Goal: Task Accomplishment & Management: Manage account settings

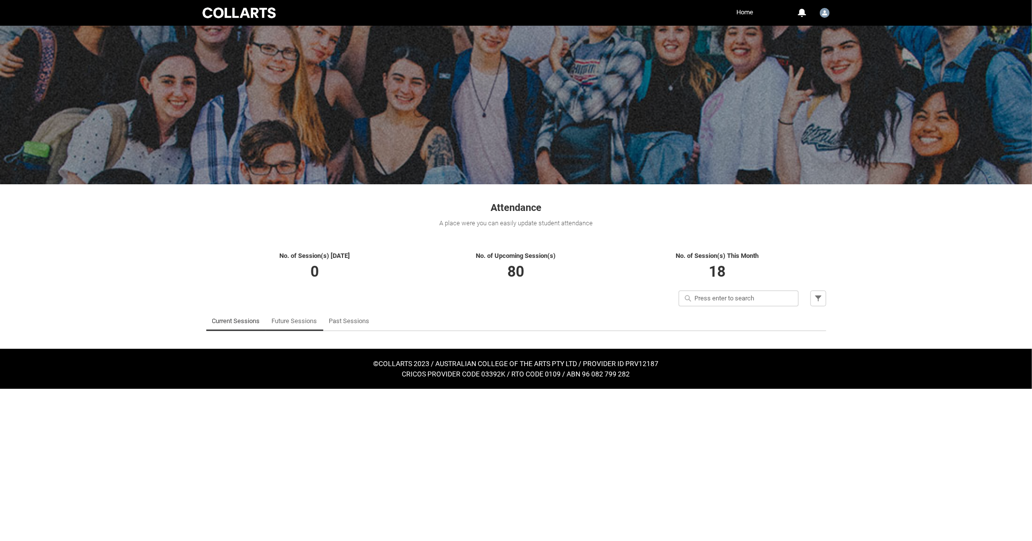
click at [308, 320] on link "Future Sessions" at bounding box center [294, 321] width 45 height 20
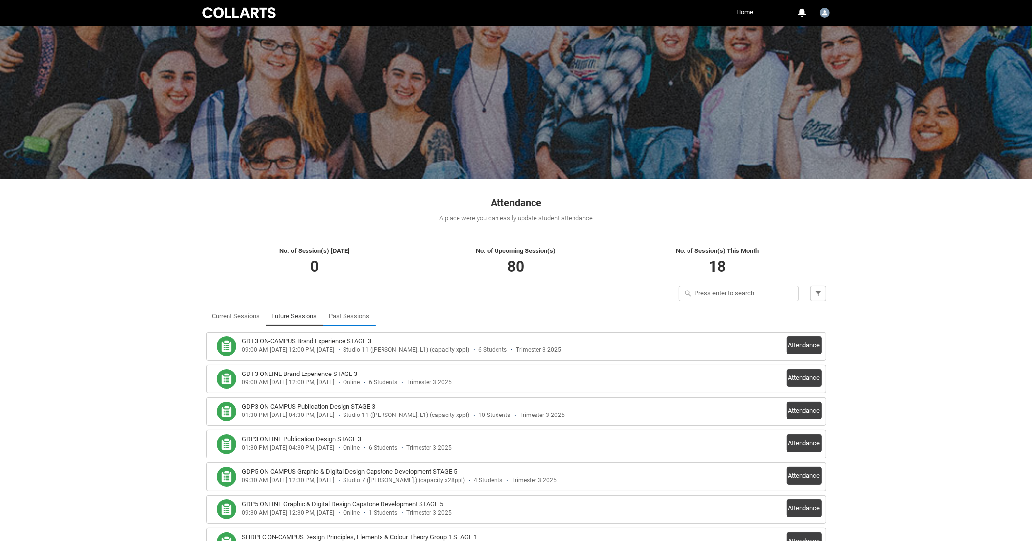
click at [353, 318] on link "Past Sessions" at bounding box center [349, 316] width 40 height 20
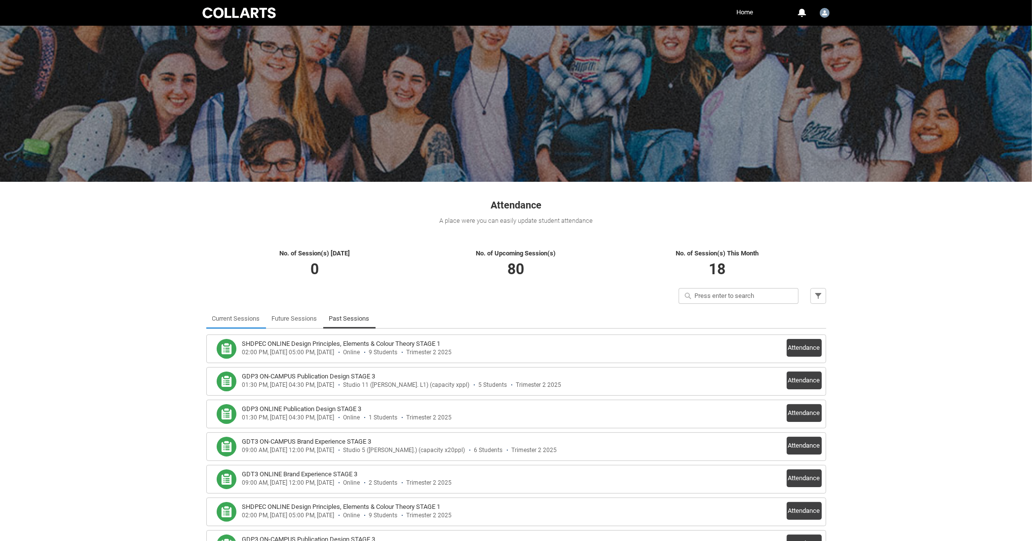
scroll to position [3, 0]
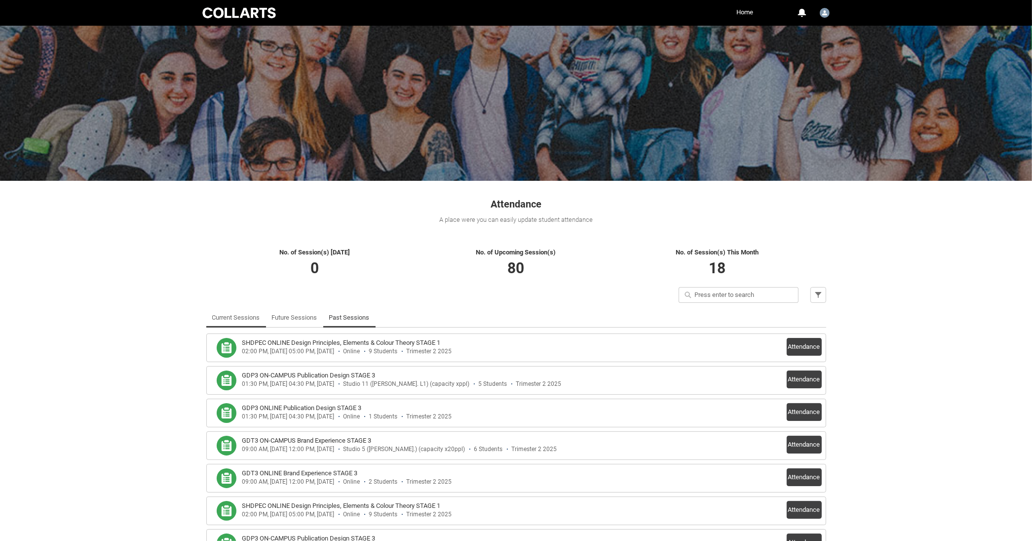
click at [218, 318] on link "Current Sessions" at bounding box center [236, 318] width 48 height 20
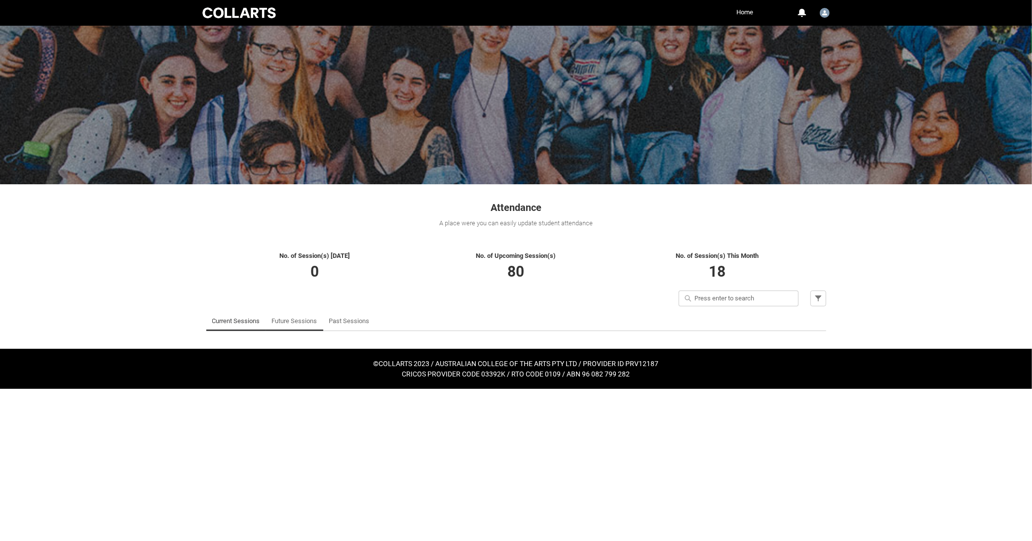
click at [303, 323] on link "Future Sessions" at bounding box center [294, 321] width 45 height 20
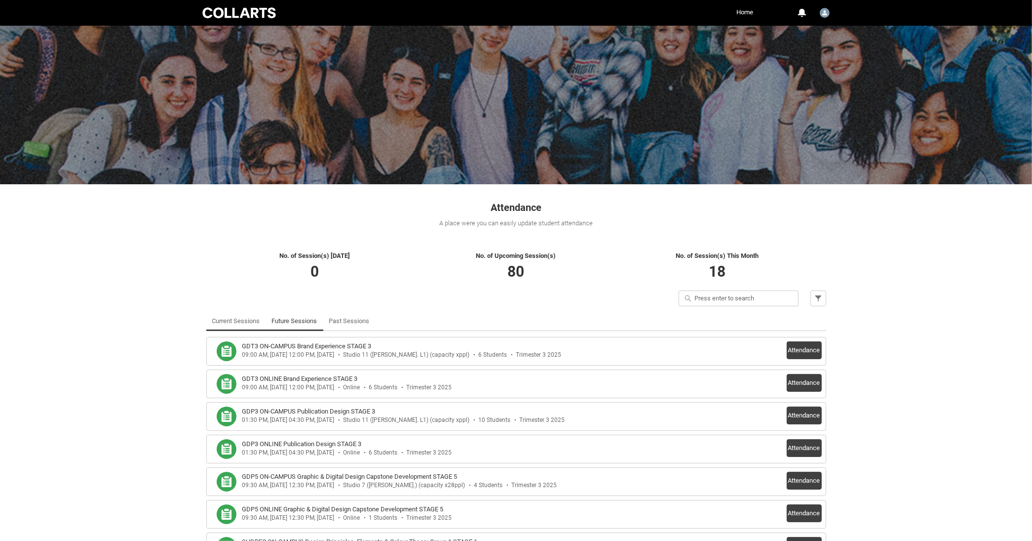
click at [241, 321] on link "Current Sessions" at bounding box center [236, 321] width 48 height 20
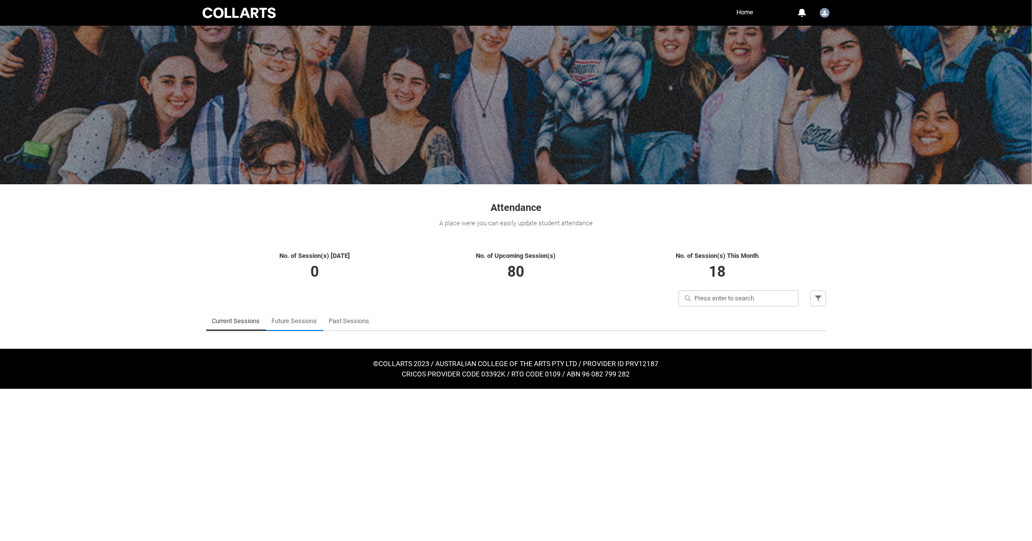
click at [276, 321] on link "Future Sessions" at bounding box center [294, 321] width 45 height 20
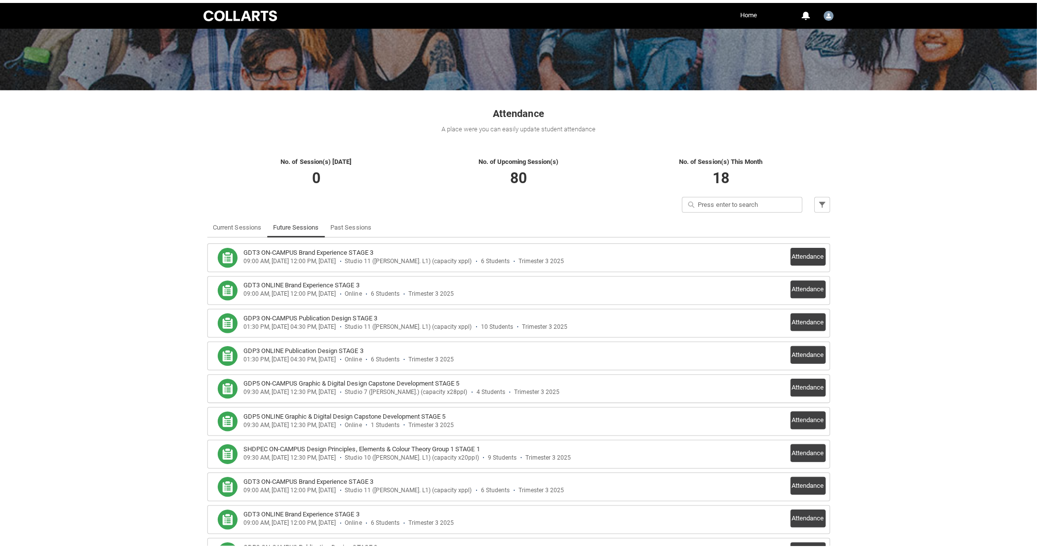
scroll to position [121, 0]
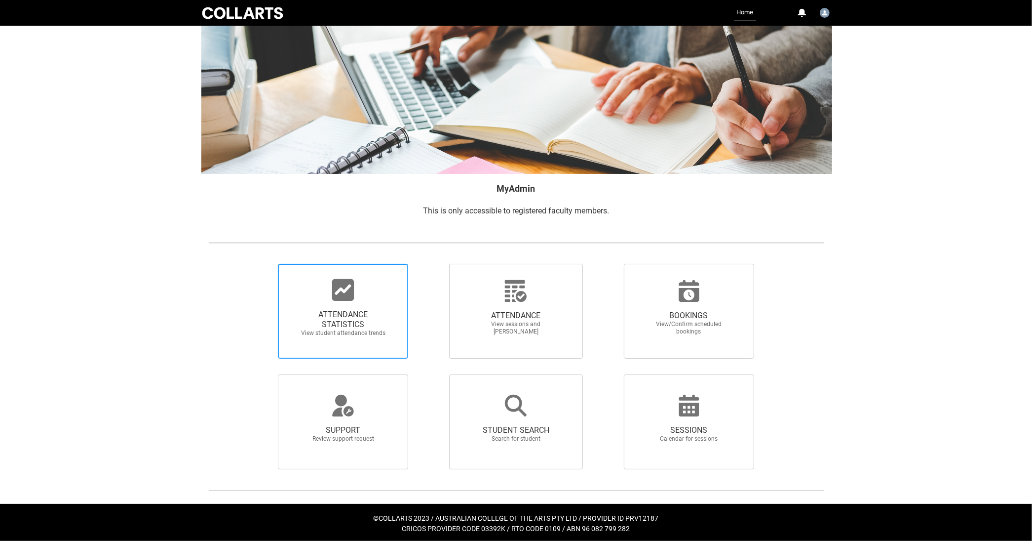
click at [384, 329] on span "View student attendance trends" at bounding box center [343, 332] width 87 height 7
click at [262, 264] on input "ATTENDANCE STATISTICS View student attendance trends" at bounding box center [261, 263] width 0 height 0
radio input "true"
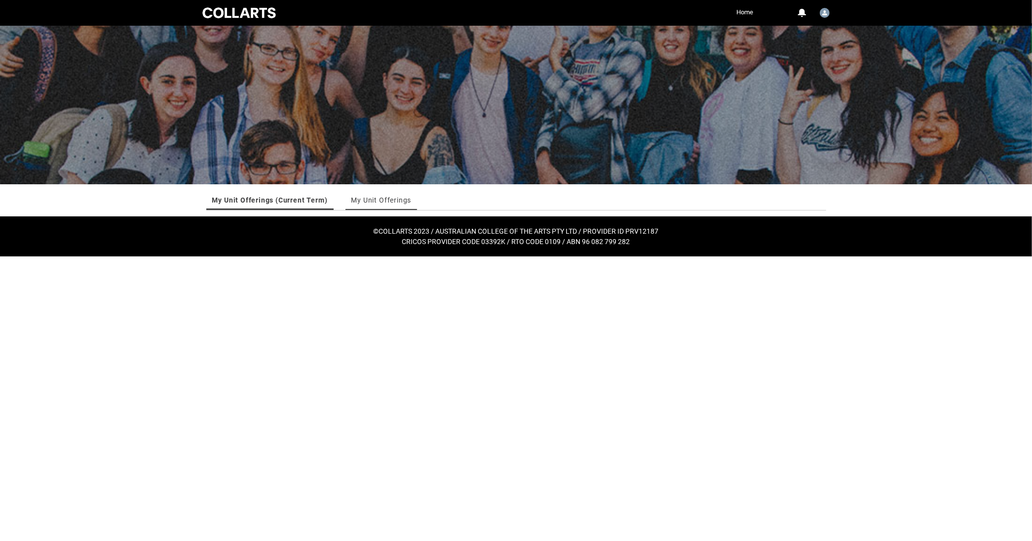
click at [373, 203] on link "My Unit Offerings" at bounding box center [382, 200] width 60 height 20
click at [269, 194] on link "My Unit Offerings (Current Term)" at bounding box center [268, 200] width 113 height 20
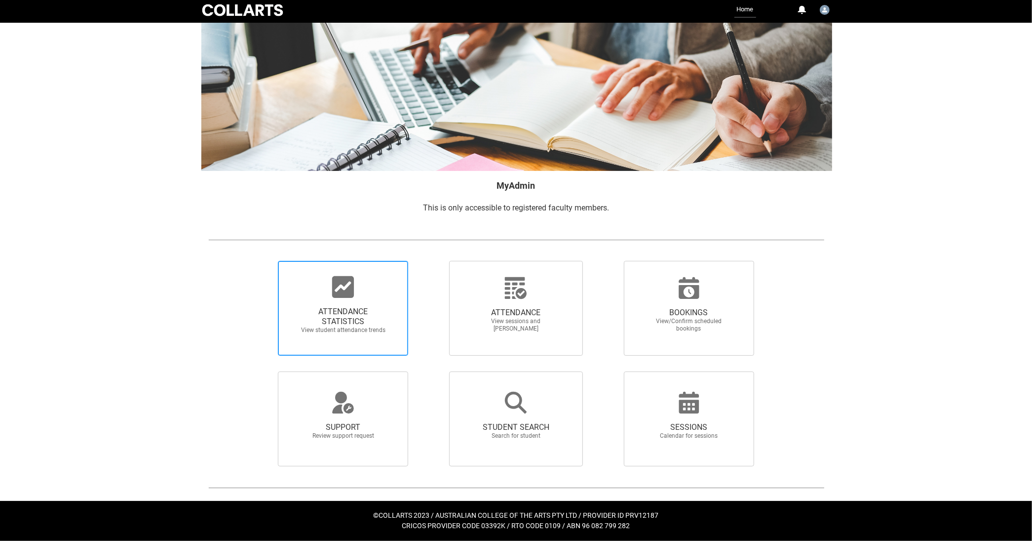
scroll to position [0, 0]
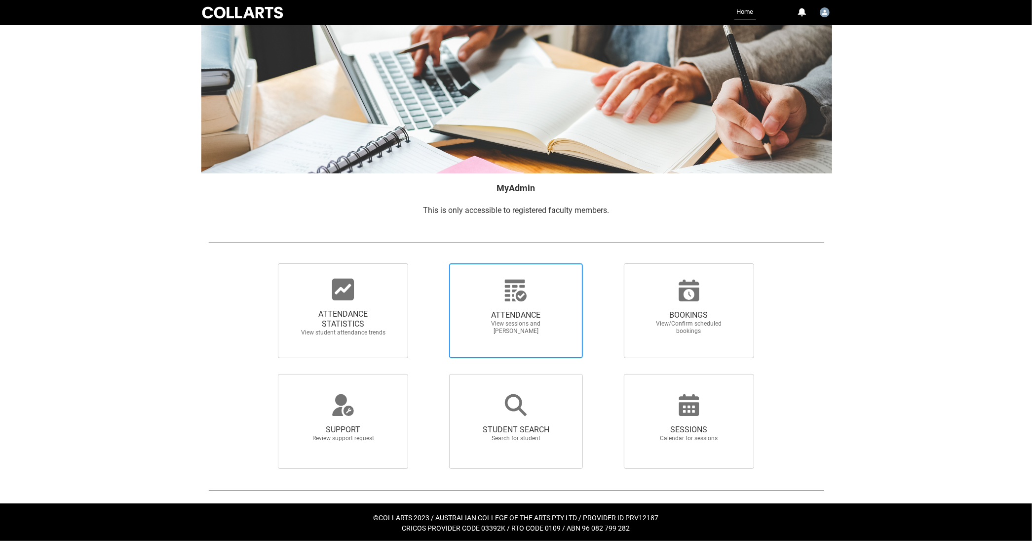
click at [505, 336] on span "ATTENDANCE View sessions and mark attendance" at bounding box center [516, 322] width 95 height 40
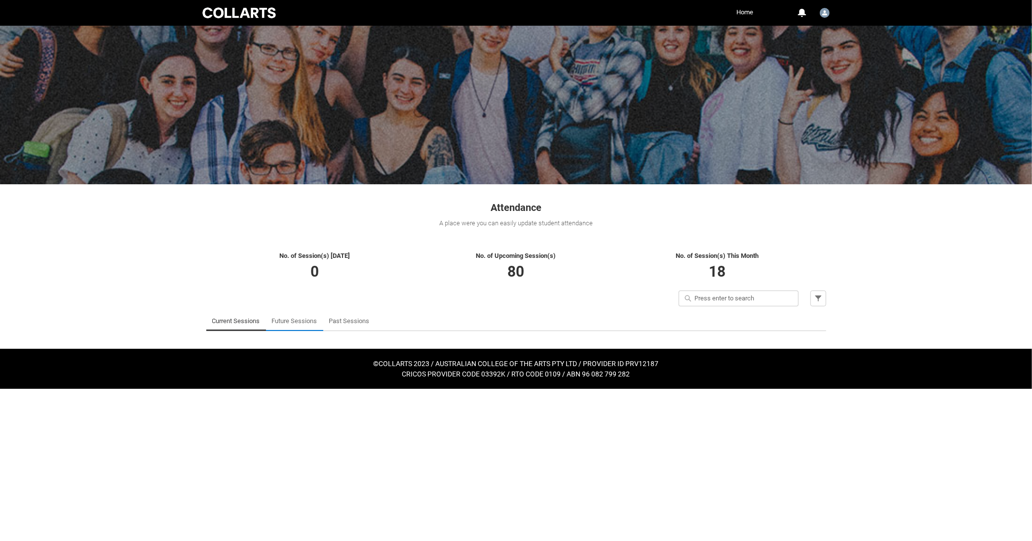
click at [304, 318] on link "Future Sessions" at bounding box center [294, 321] width 45 height 20
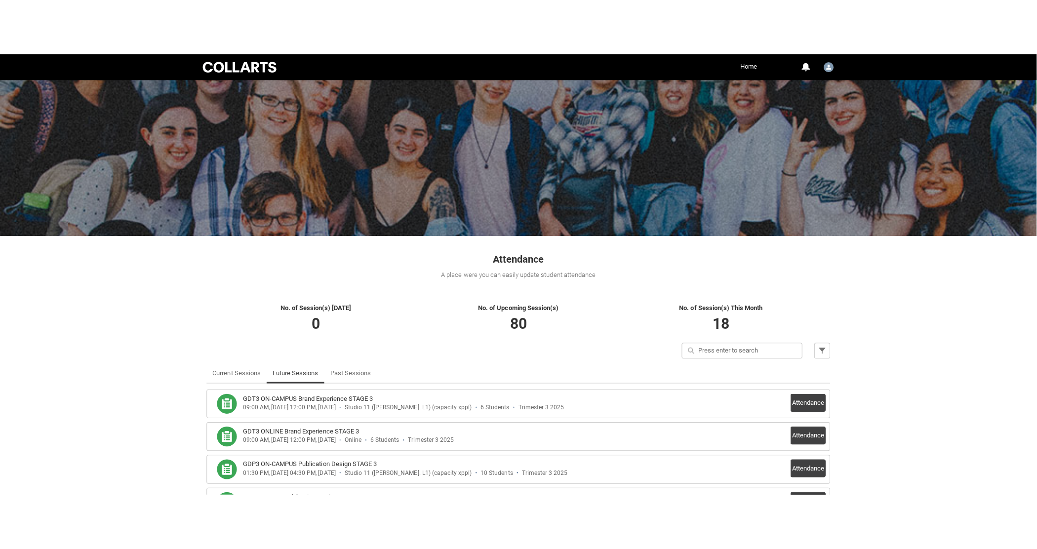
scroll to position [139, 0]
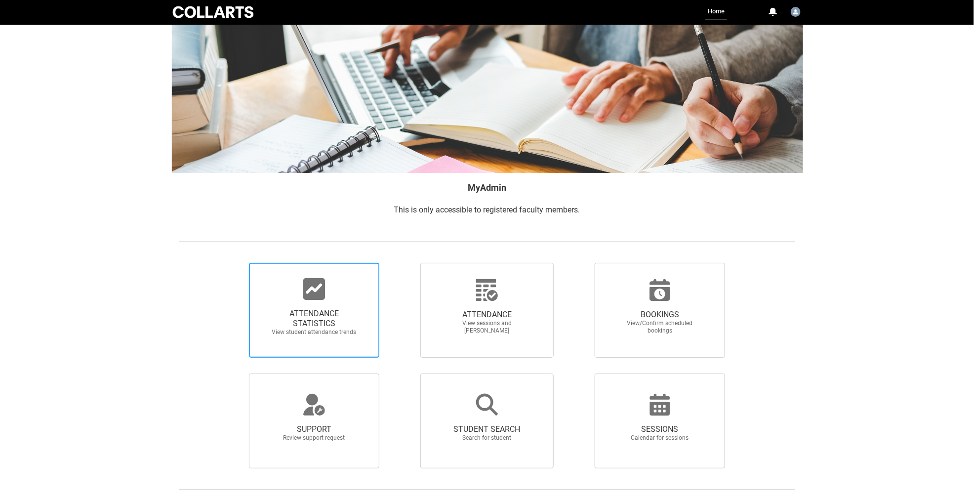
scroll to position [1, 0]
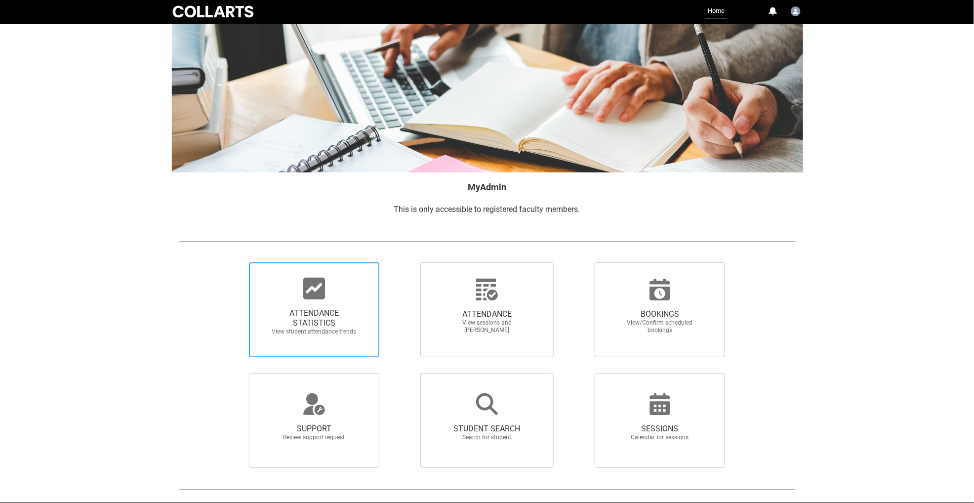
click at [307, 324] on span "ATTENDANCE STATISTICS" at bounding box center [314, 318] width 87 height 20
click at [233, 262] on input "ATTENDANCE STATISTICS View student attendance trends" at bounding box center [232, 262] width 0 height 0
radio input "true"
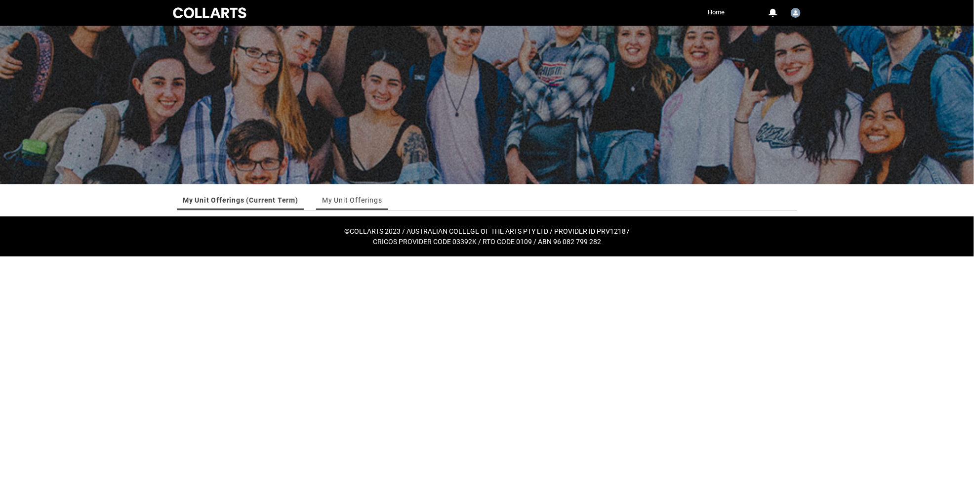
click at [352, 199] on link "My Unit Offerings" at bounding box center [352, 200] width 60 height 20
click at [257, 199] on link "My Unit Offerings (Current Term)" at bounding box center [239, 200] width 113 height 20
click at [260, 199] on link "My Unit Offerings (Current Term)" at bounding box center [241, 200] width 116 height 20
click at [261, 198] on link "My Unit Offerings (Current Term)" at bounding box center [241, 200] width 116 height 20
click at [353, 199] on link "My Unit Offerings" at bounding box center [352, 200] width 60 height 20
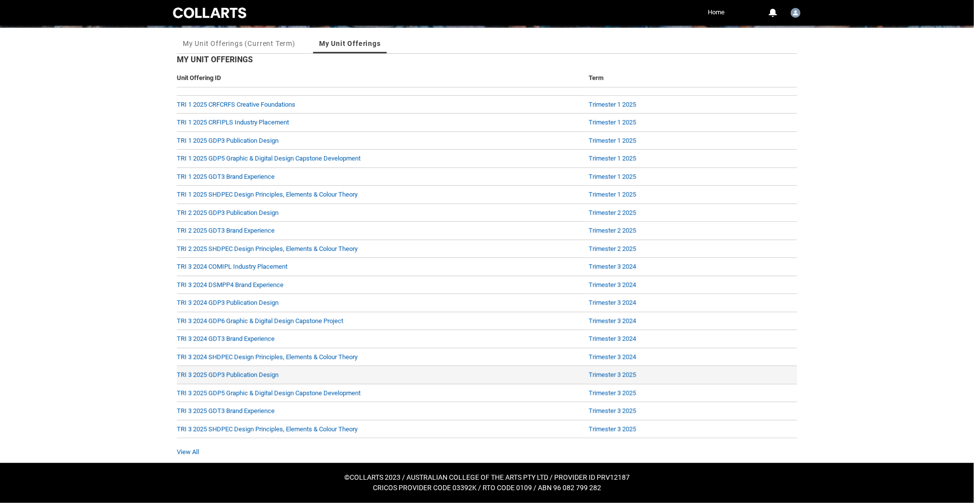
scroll to position [154, 0]
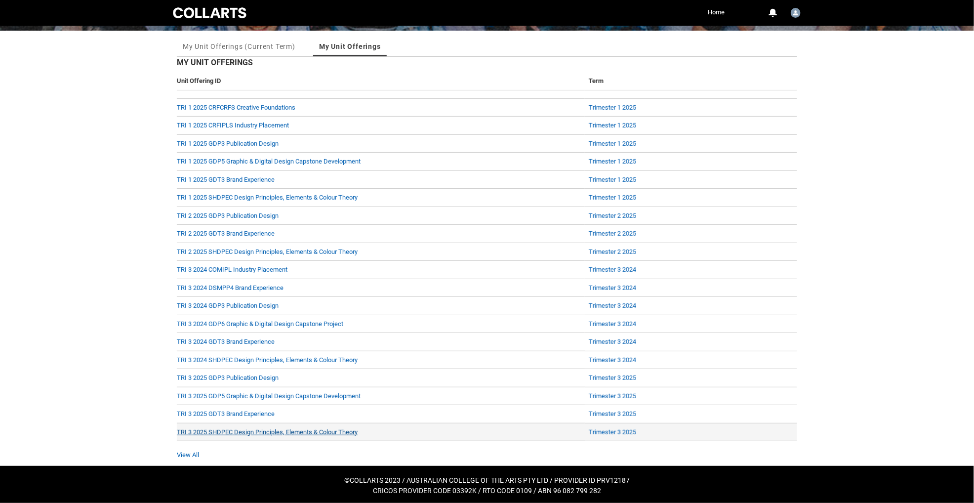
click at [277, 433] on link "TRI 3 2025 SHDPEC Design Principles, Elements & Colour Theory" at bounding box center [267, 431] width 181 height 7
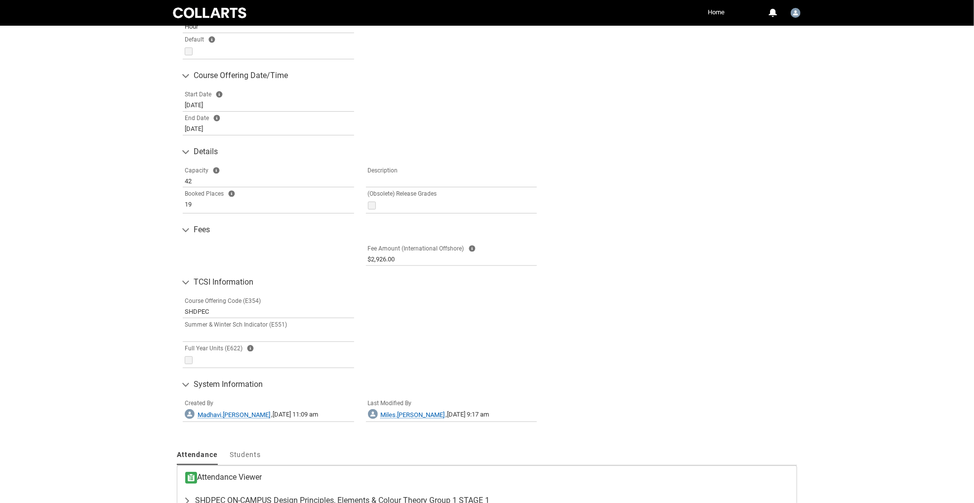
scroll to position [344, 0]
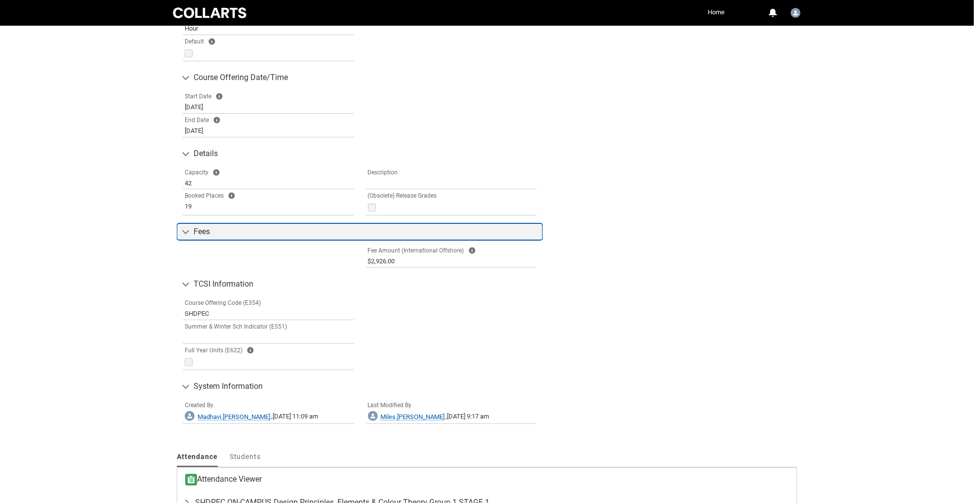
click at [186, 233] on icon at bounding box center [186, 232] width 8 height 8
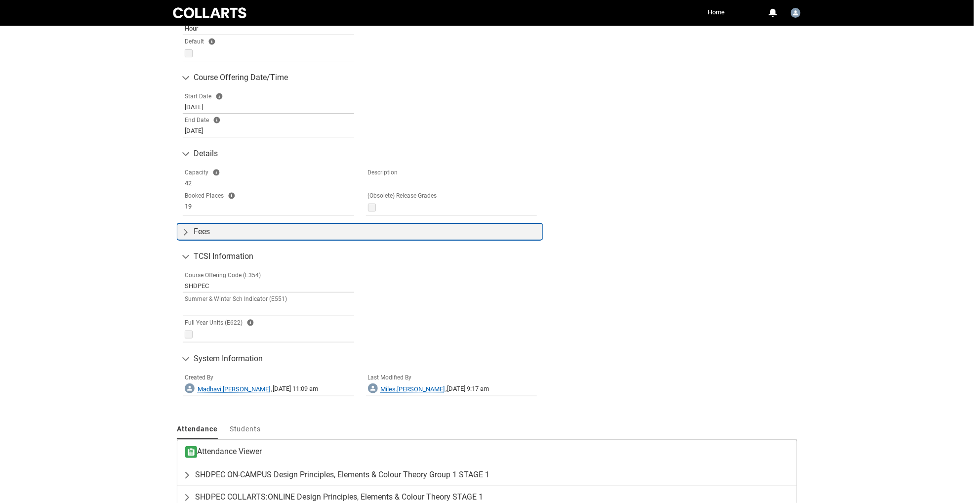
click at [186, 233] on icon at bounding box center [186, 232] width 8 height 8
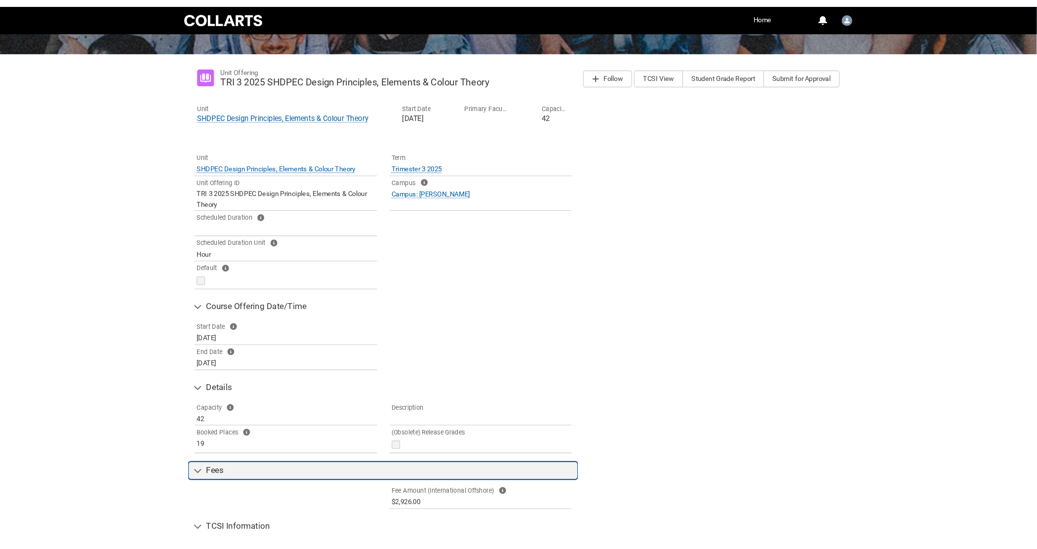
scroll to position [11, 0]
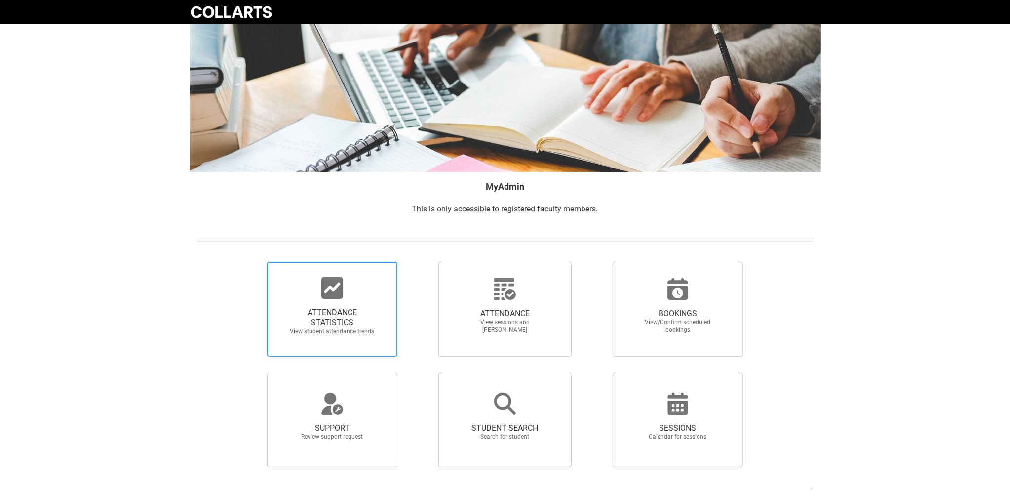
click at [356, 329] on span "View student attendance trends" at bounding box center [332, 330] width 87 height 7
click at [251, 262] on input "ATTENDANCE STATISTICS View student attendance trends" at bounding box center [250, 261] width 0 height 0
radio input "true"
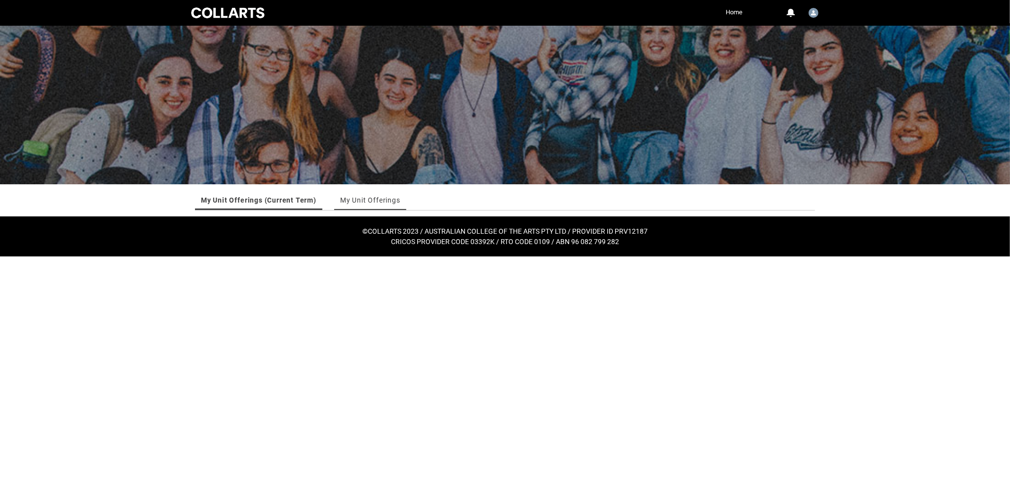
click at [359, 200] on link "My Unit Offerings" at bounding box center [370, 200] width 60 height 20
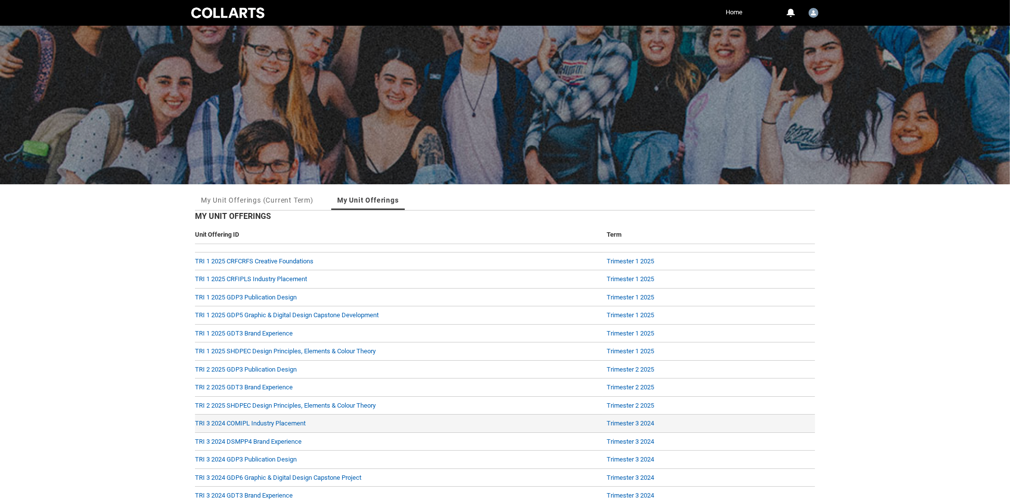
scroll to position [158, 0]
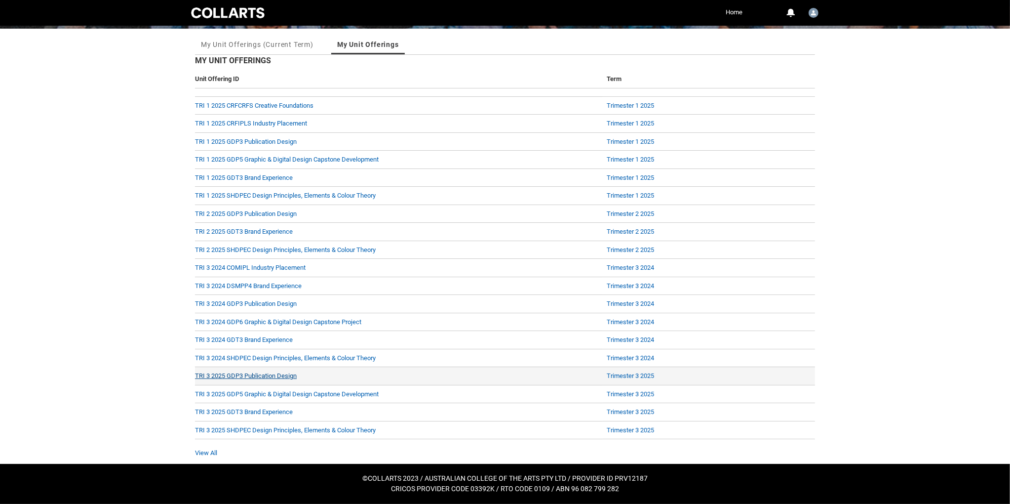
click at [285, 374] on link "TRI 3 2025 GDP3 Publication Design" at bounding box center [246, 375] width 102 height 7
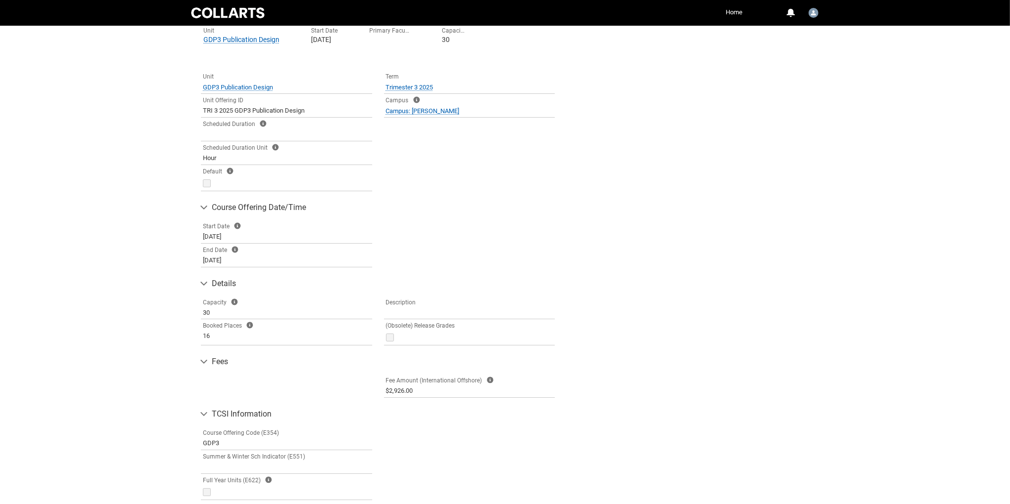
scroll to position [420, 0]
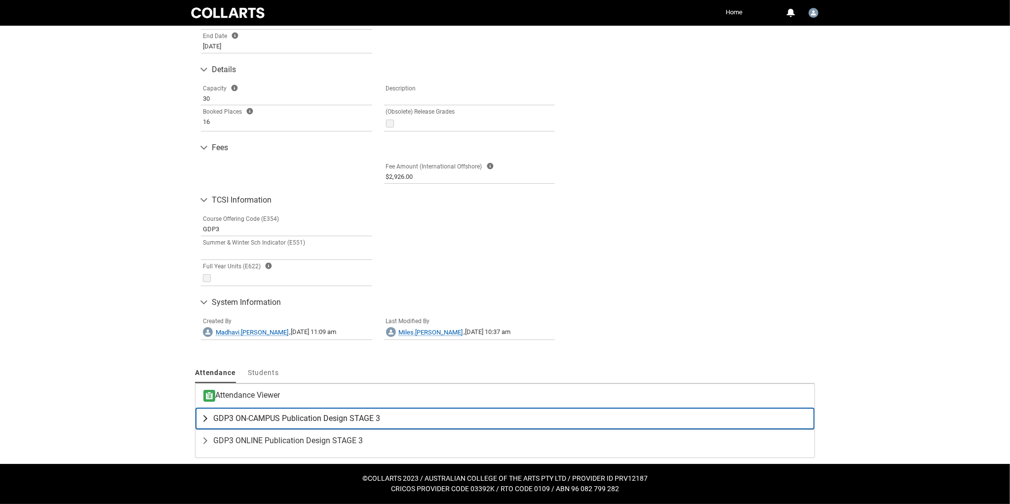
click at [207, 416] on lightning-primitive-icon "button" at bounding box center [207, 418] width 12 height 10
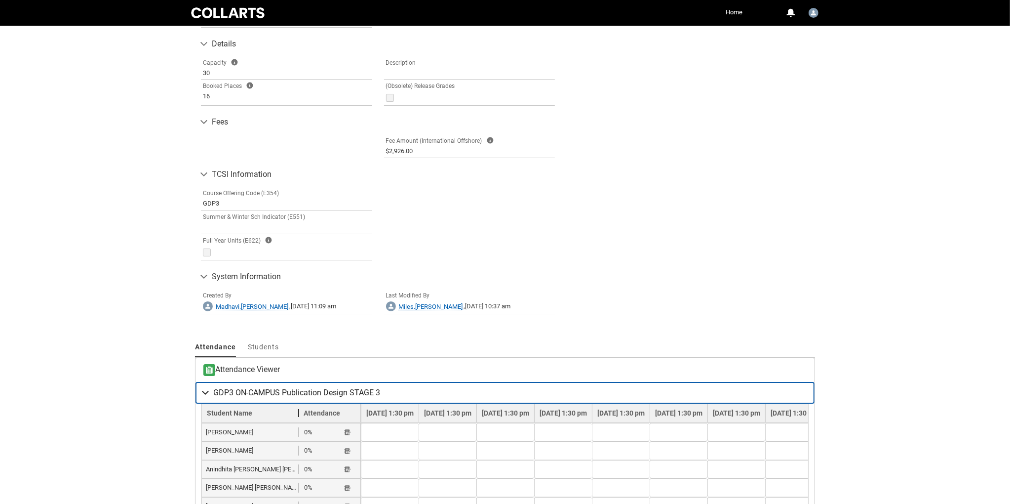
scroll to position [642, 0]
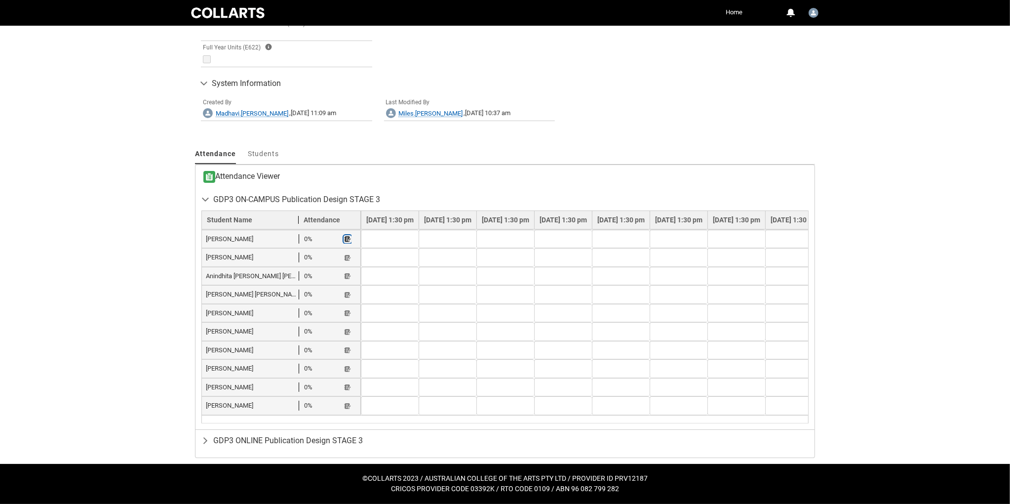
click at [344, 237] on button "Student Note" at bounding box center [348, 239] width 8 height 8
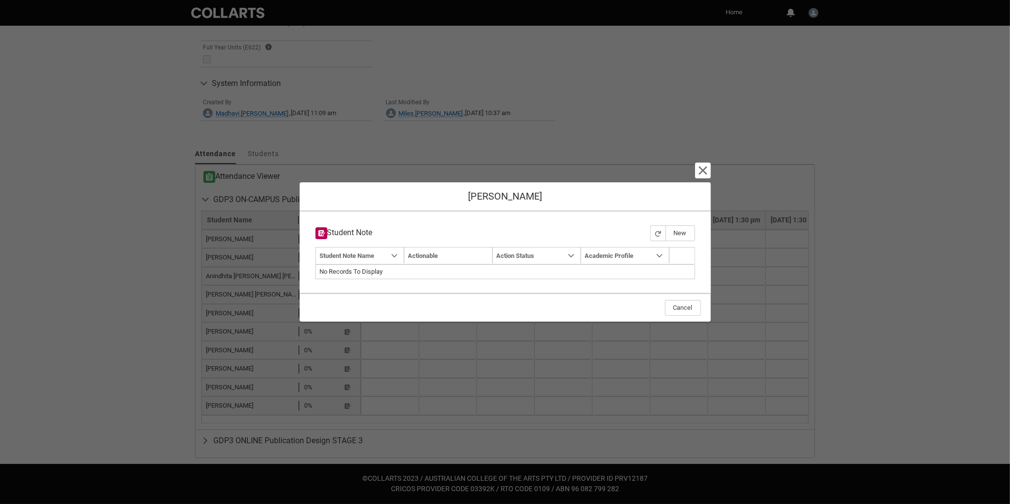
click at [705, 177] on lightning-button-icon "Cancel and close" at bounding box center [703, 170] width 16 height 16
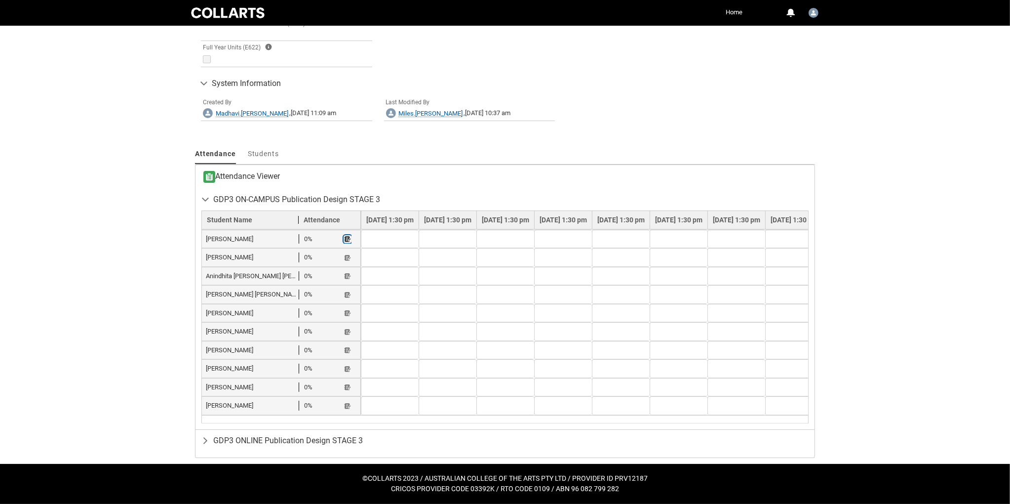
click at [344, 239] on lightning-primitive-icon "button" at bounding box center [347, 239] width 7 height 7
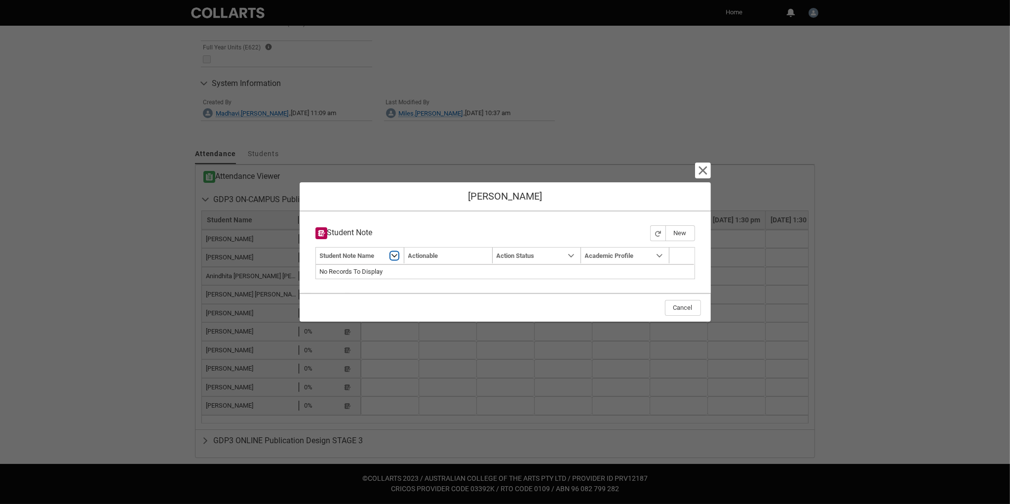
click at [398, 254] on button "Show Student Note Name column actions" at bounding box center [395, 255] width 8 height 8
click at [513, 277] on div "Navigation Mode Action Mode Sort by: Student Note Name Sorted: None Show Studen…" at bounding box center [506, 263] width 380 height 32
click at [709, 168] on lightning-button-icon "Cancel and close" at bounding box center [703, 170] width 16 height 16
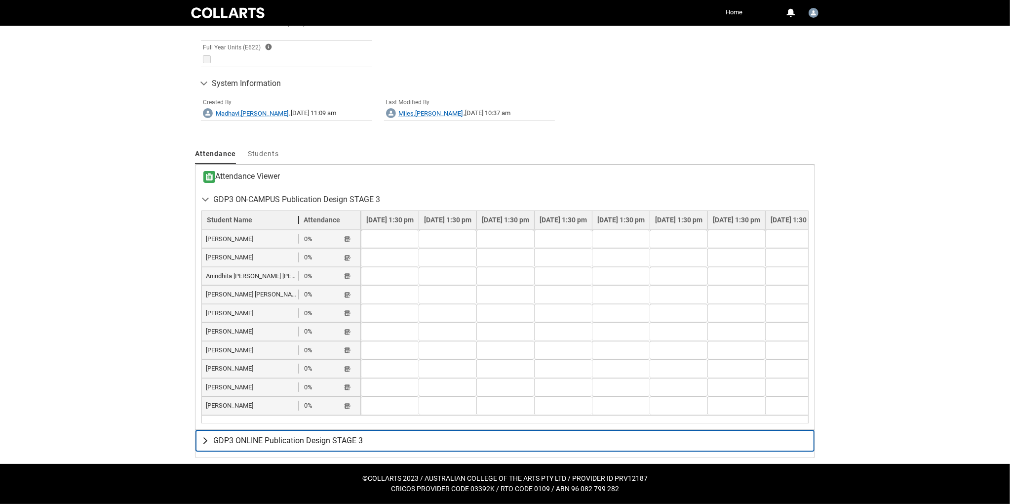
click at [205, 438] on lightning-primitive-icon "button" at bounding box center [207, 440] width 12 height 10
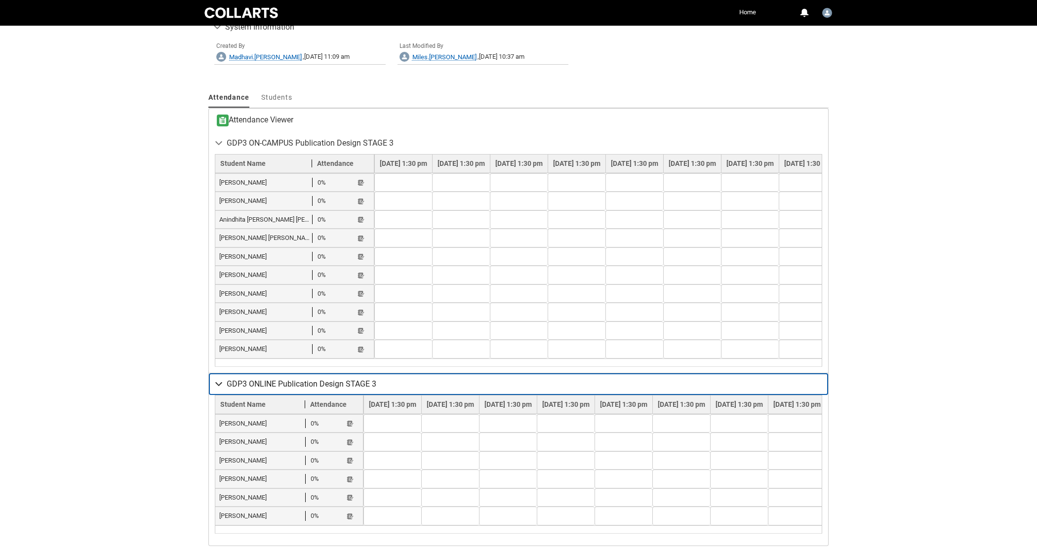
scroll to position [692, 0]
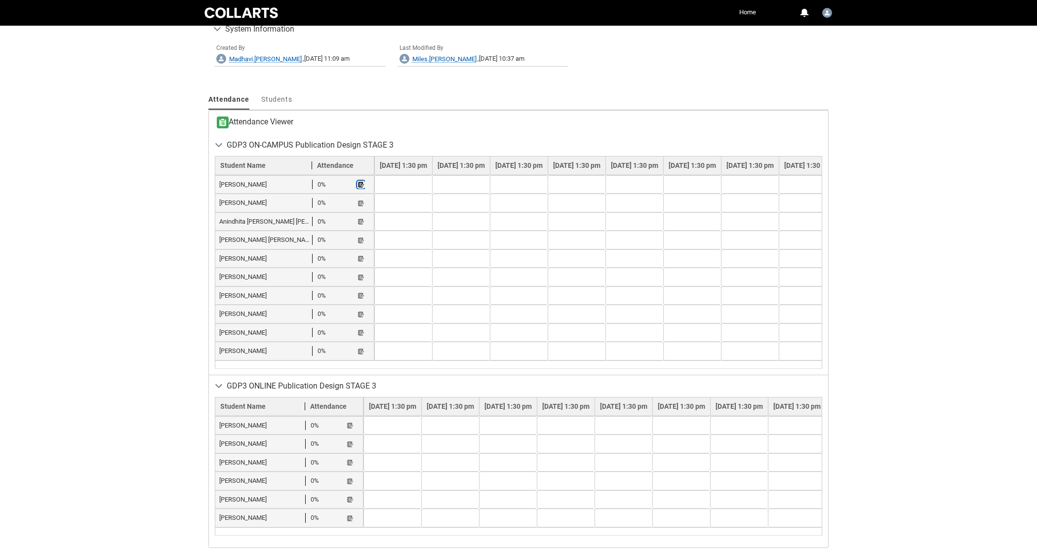
click at [357, 188] on lightning-primitive-icon "button" at bounding box center [360, 184] width 7 height 7
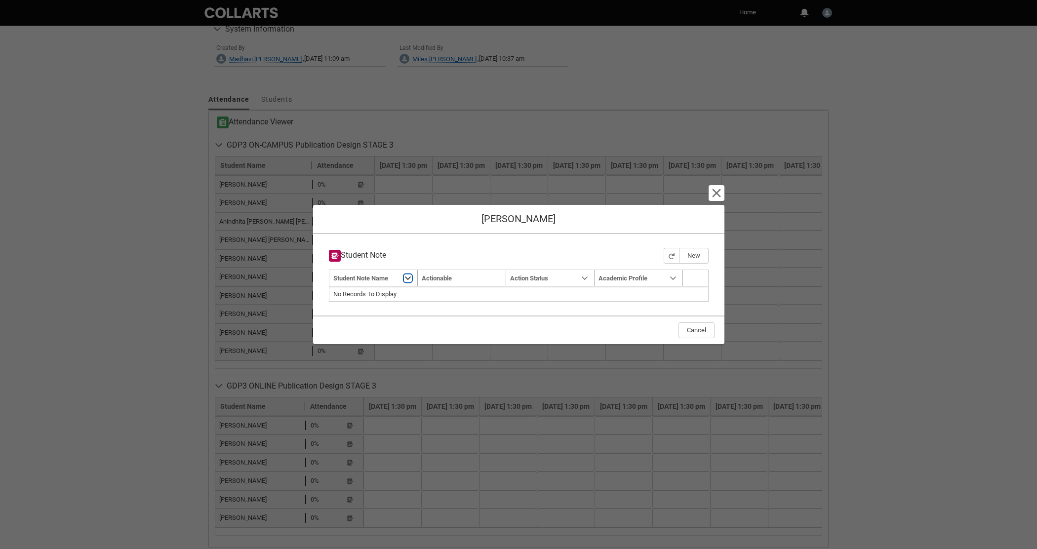
click at [411, 277] on button "Show Student Note Name column actions" at bounding box center [408, 278] width 8 height 8
click at [530, 291] on div "Navigation Mode Action Mode Sort by: Student Note Name Sorted: None Show Studen…" at bounding box center [519, 286] width 380 height 32
click at [690, 256] on button "New" at bounding box center [694, 256] width 30 height 16
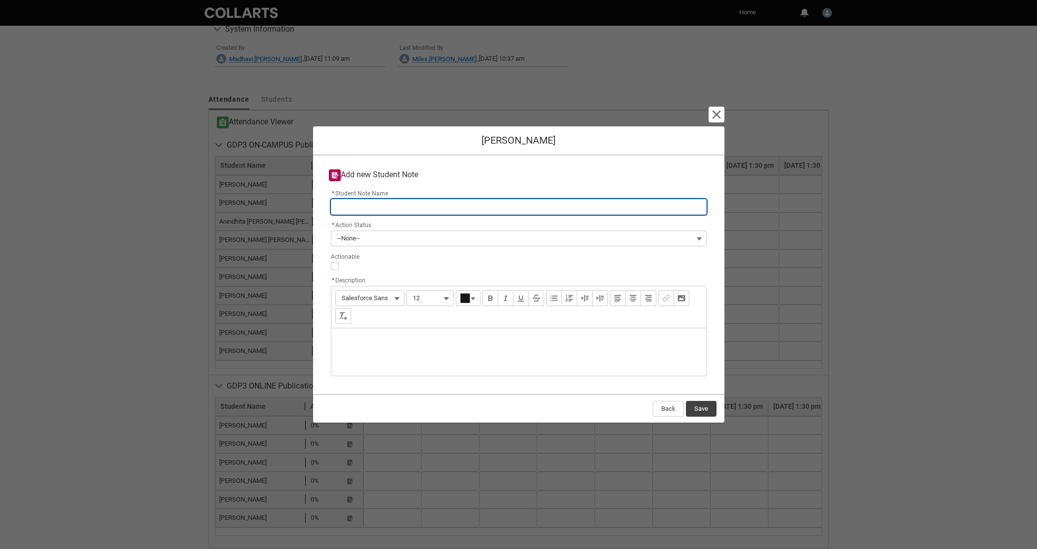
click at [364, 205] on input "* Student Note Name" at bounding box center [519, 207] width 376 height 16
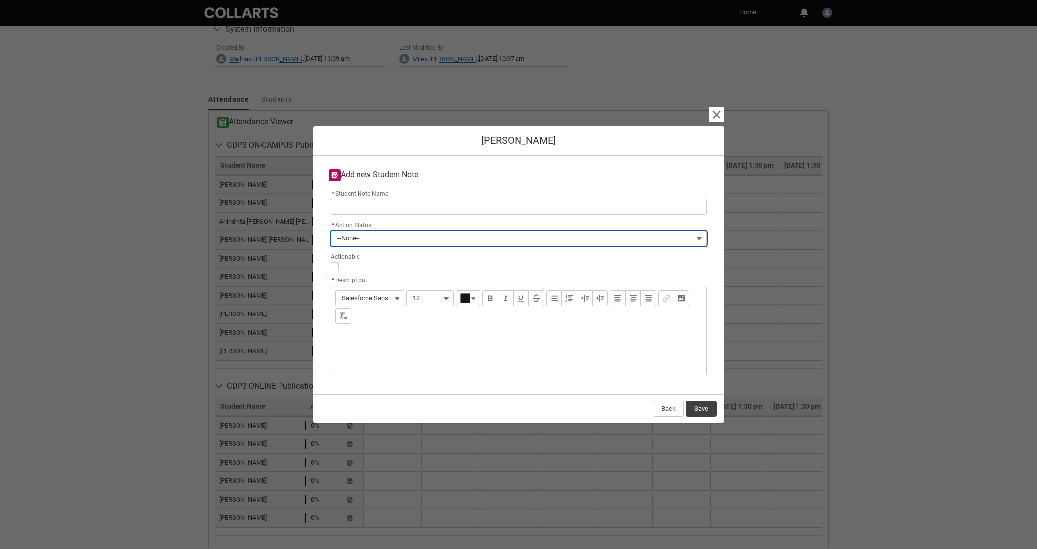
click at [365, 241] on button "--None--" at bounding box center [519, 239] width 376 height 16
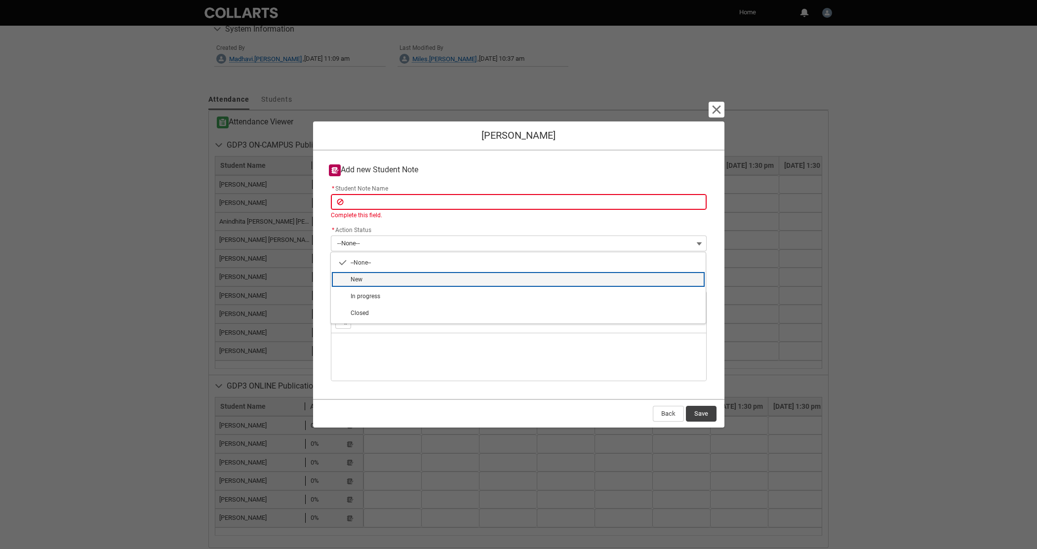
click at [377, 274] on lightning-base-combobox-item "New" at bounding box center [518, 279] width 375 height 17
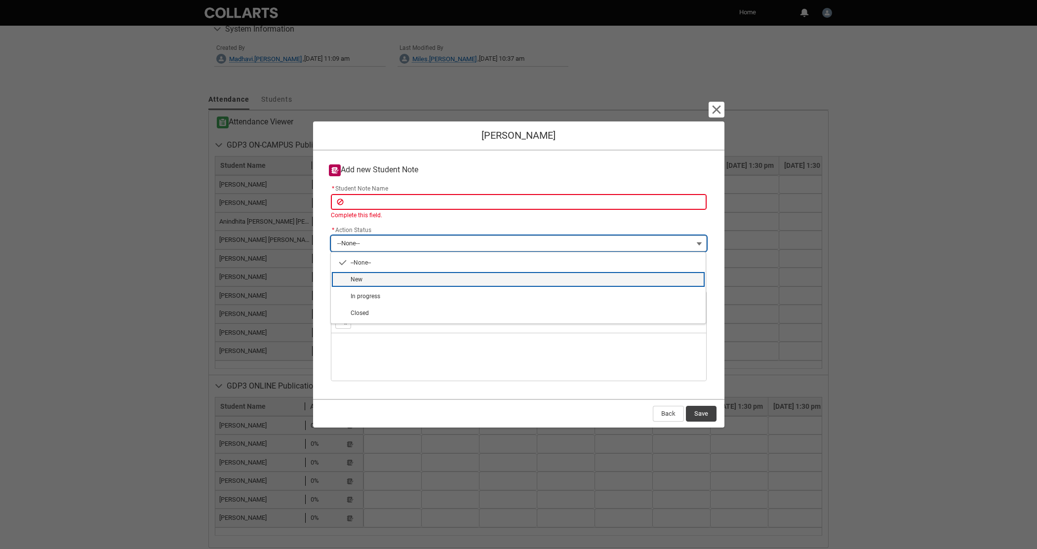
type lightning-combobox "New"
type lightning-picklist "New"
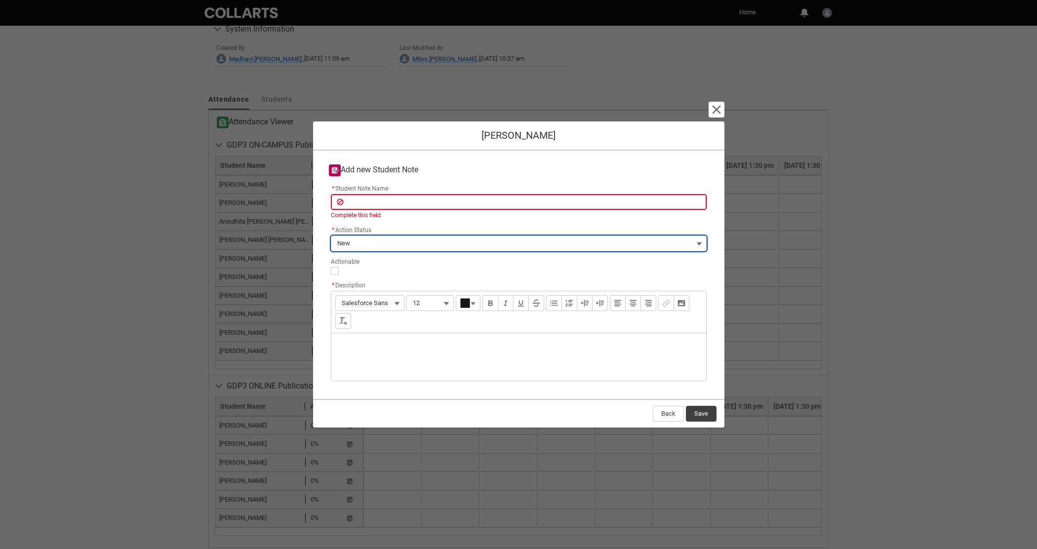
click at [371, 247] on button "New" at bounding box center [519, 244] width 376 height 16
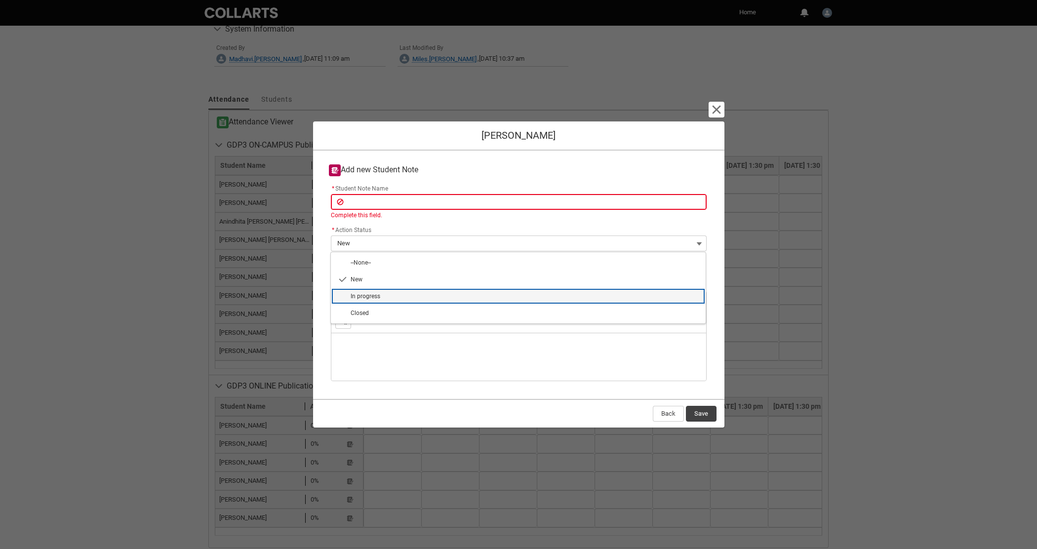
click at [383, 296] on span "In progress" at bounding box center [525, 296] width 349 height 9
type lightning-combobox "In progress"
type lightning-picklist "In progress"
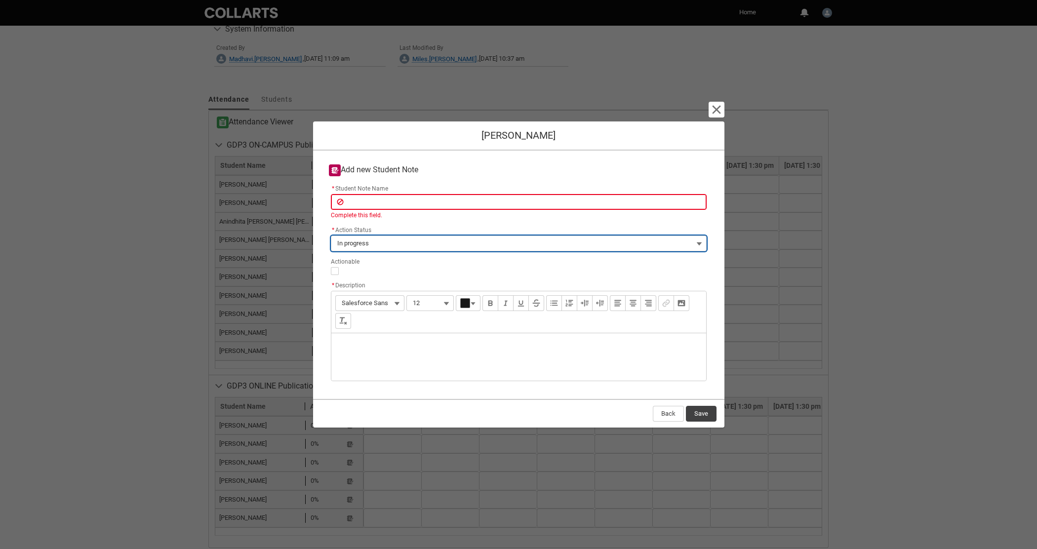
click at [377, 242] on button "In progress" at bounding box center [519, 244] width 376 height 16
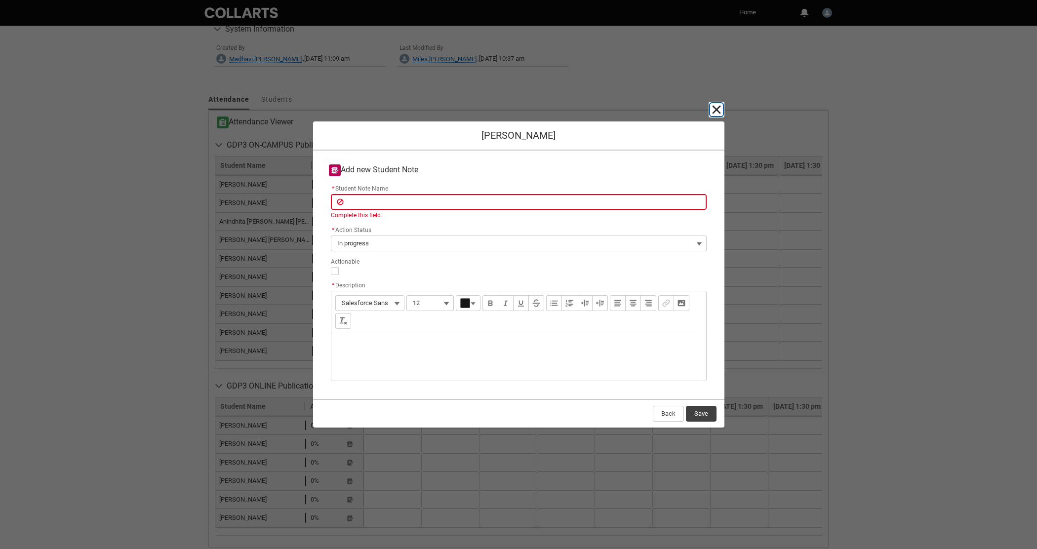
click at [717, 114] on lightning-primitive-icon "button" at bounding box center [717, 110] width 12 height 12
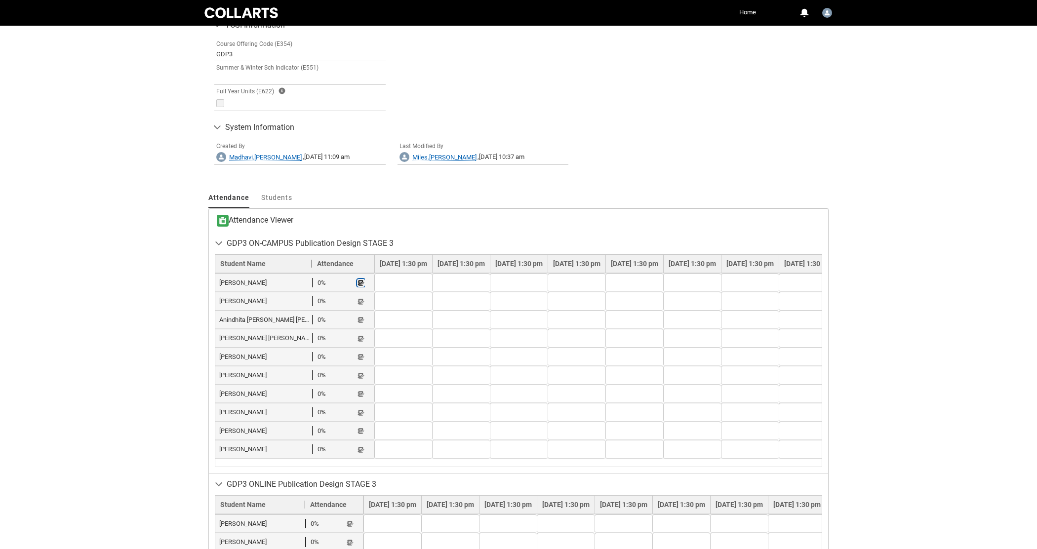
scroll to position [590, 0]
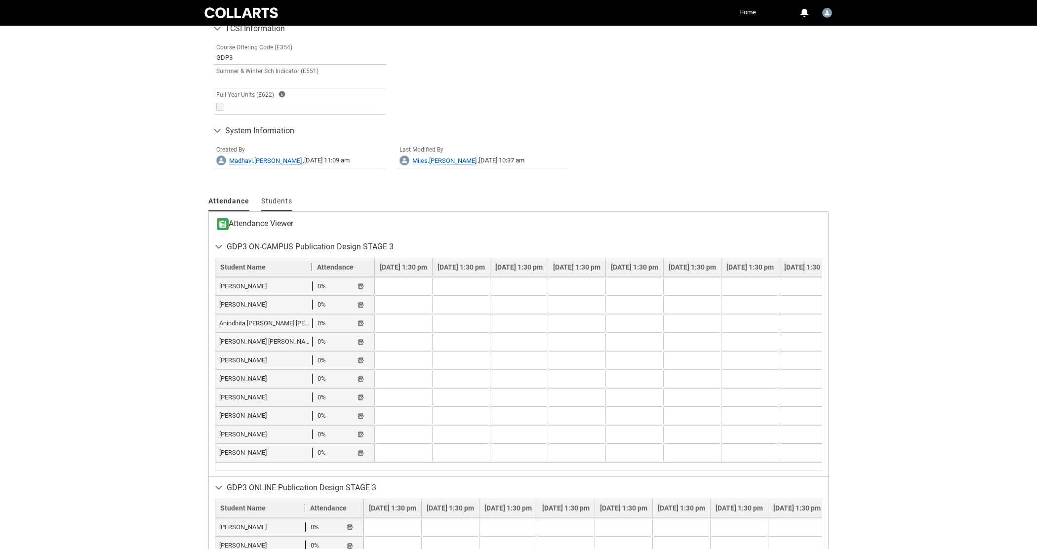
click at [270, 203] on span "Students" at bounding box center [276, 201] width 31 height 8
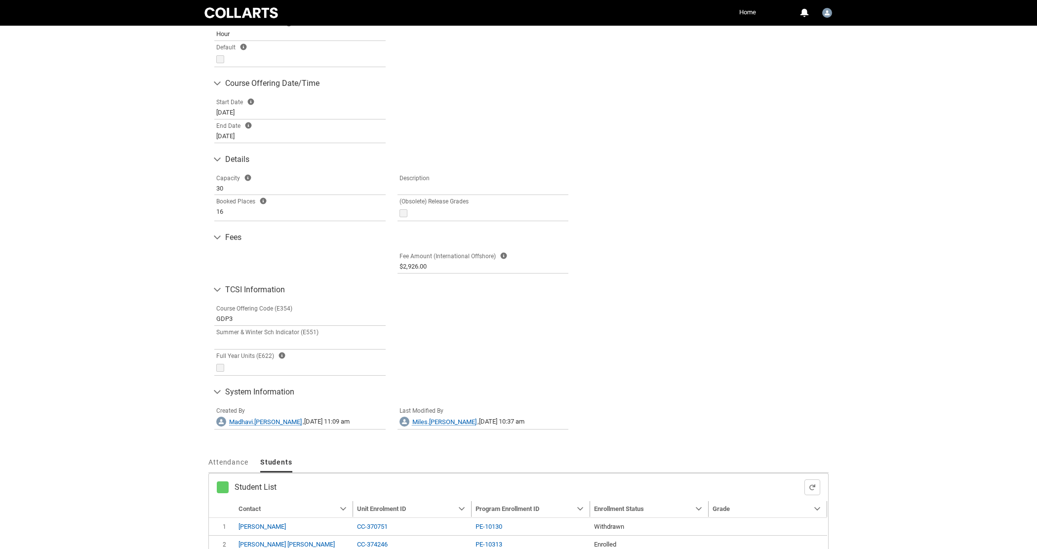
scroll to position [482, 0]
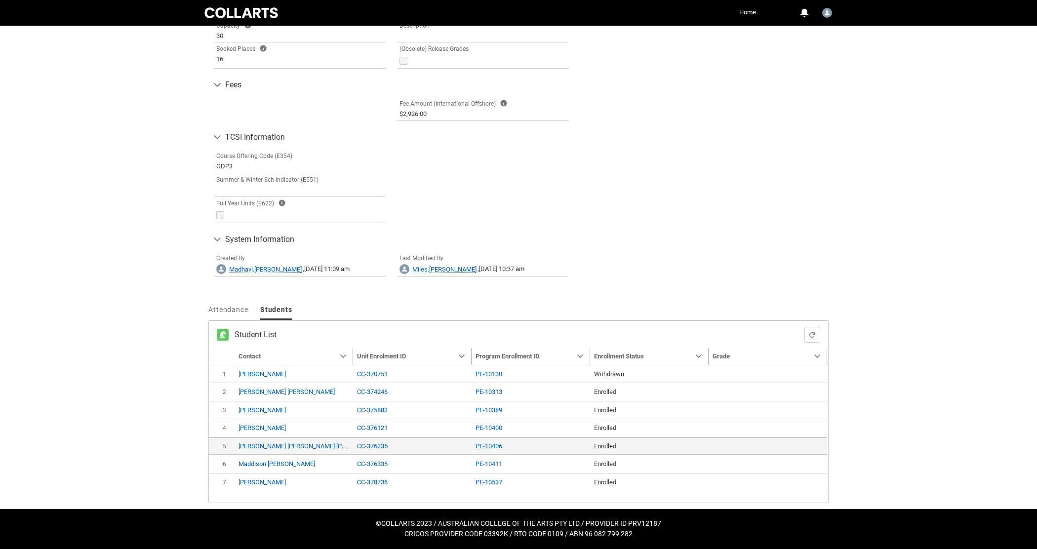
type input "240"
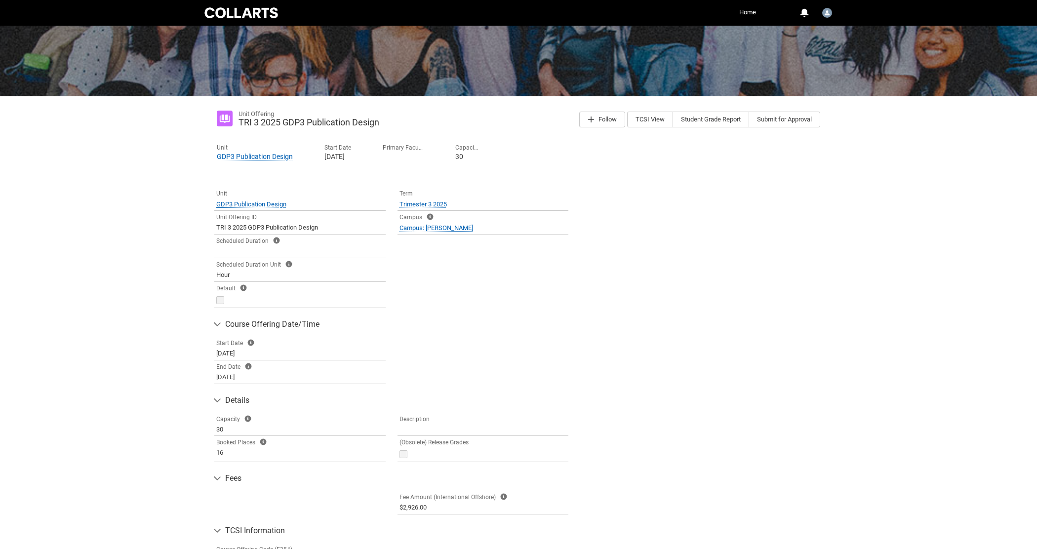
scroll to position [0, 0]
